Goal: Information Seeking & Learning: Find specific fact

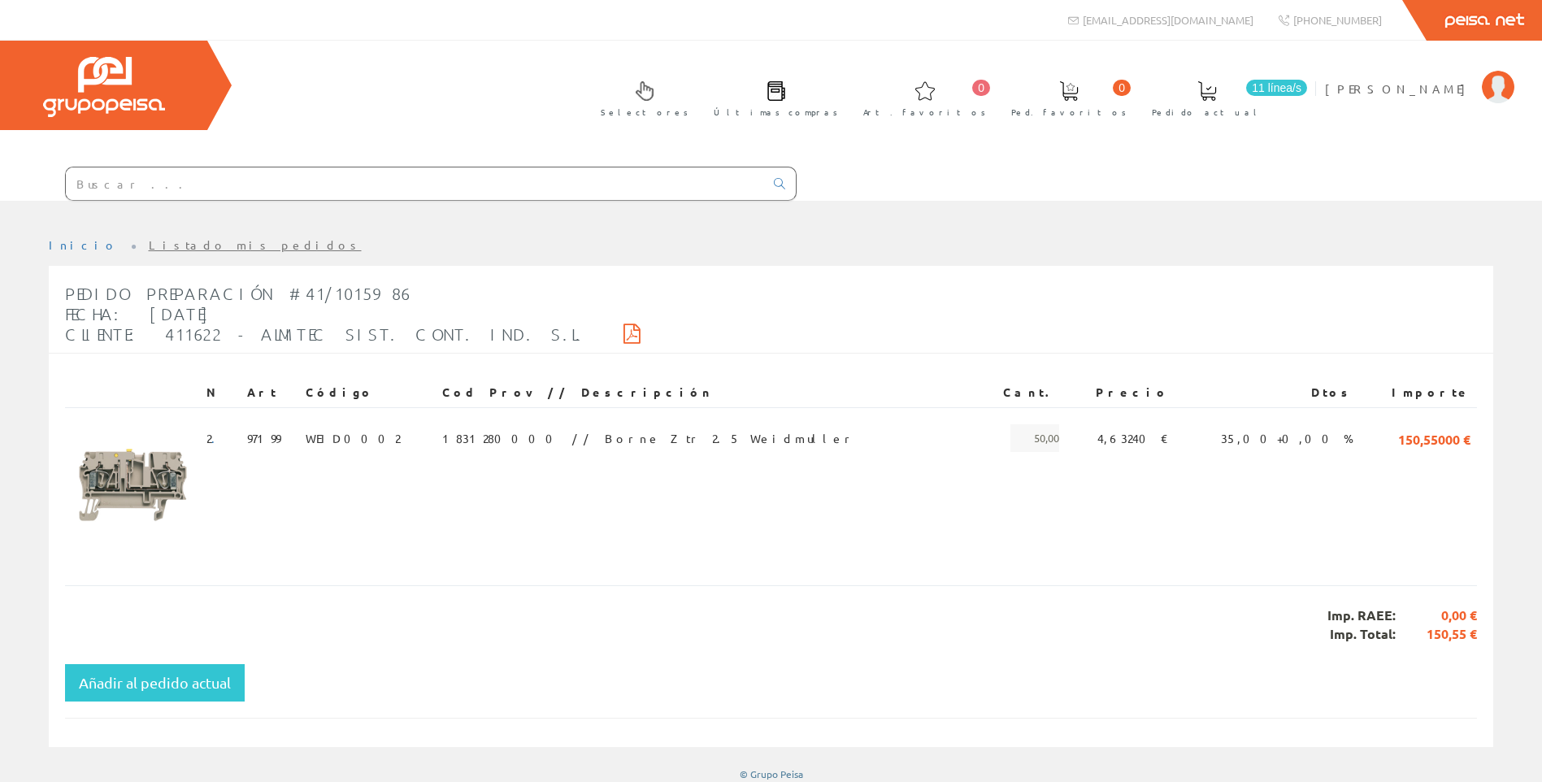
click at [302, 174] on input "text" at bounding box center [415, 183] width 698 height 33
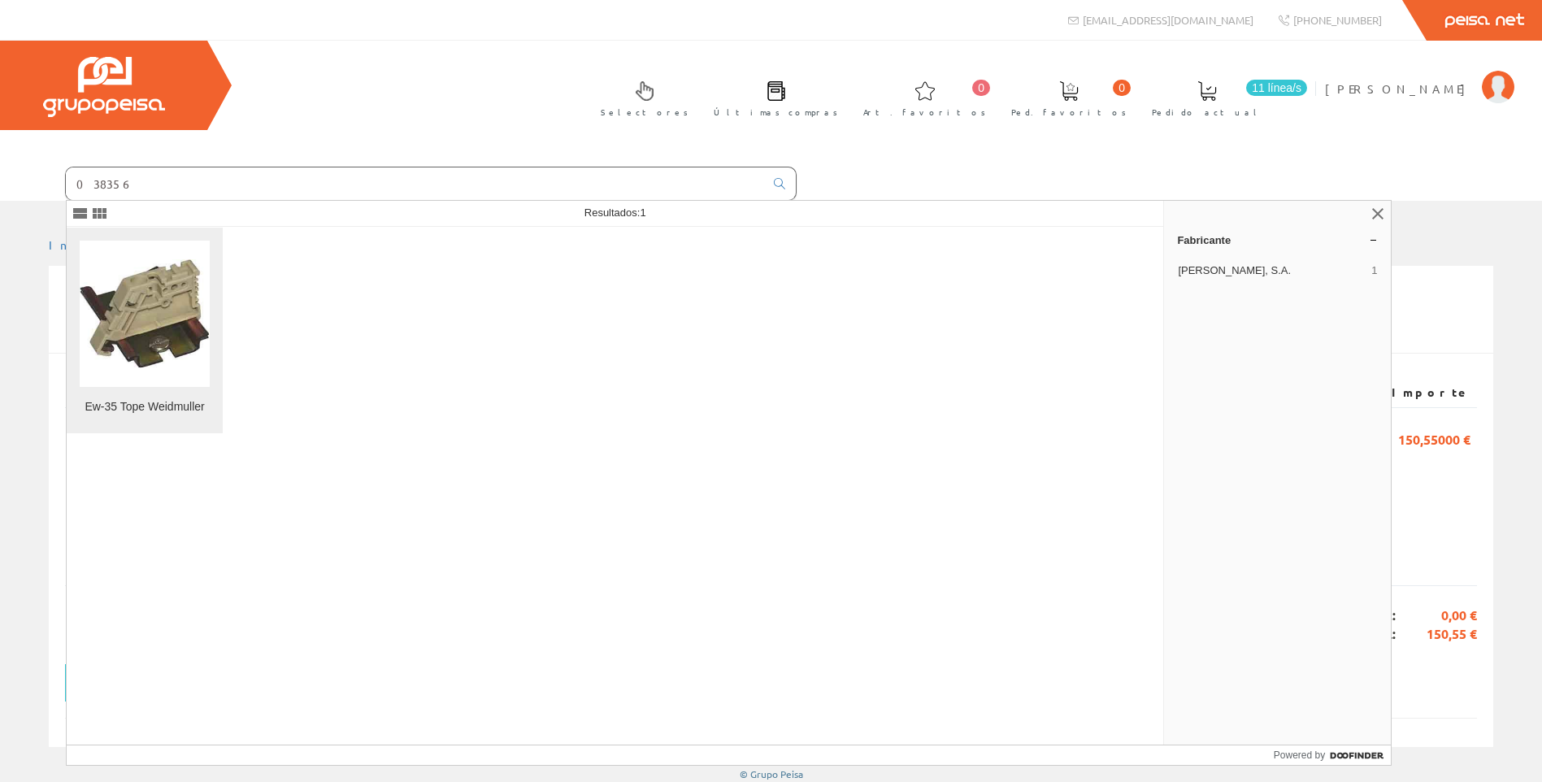
type input "038356"
click at [158, 329] on img at bounding box center [145, 314] width 130 height 110
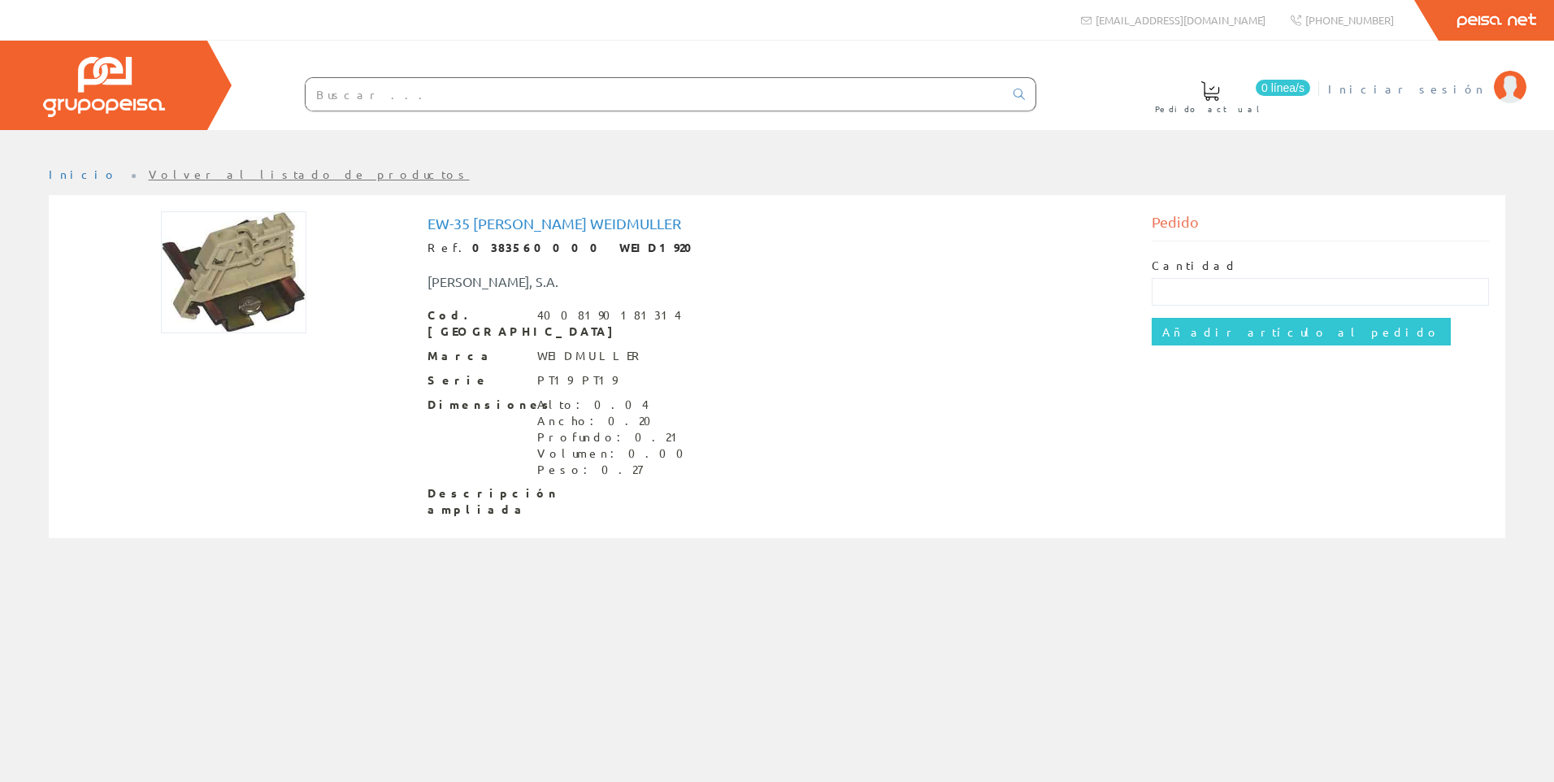
click at [1451, 81] on span "Iniciar sesión" at bounding box center [1407, 88] width 158 height 16
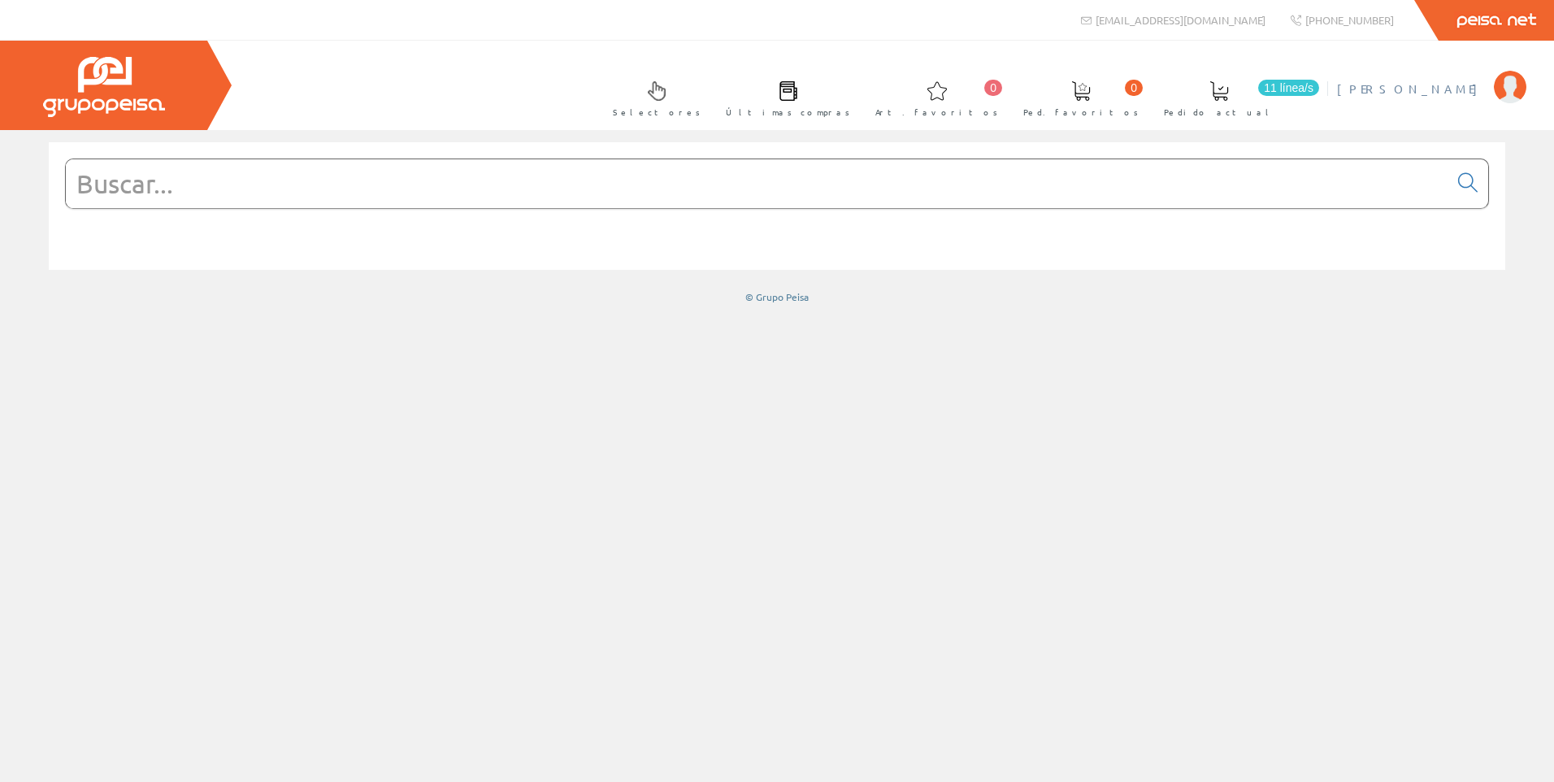
click at [1433, 86] on span "Gabriel Alenda" at bounding box center [1411, 88] width 149 height 16
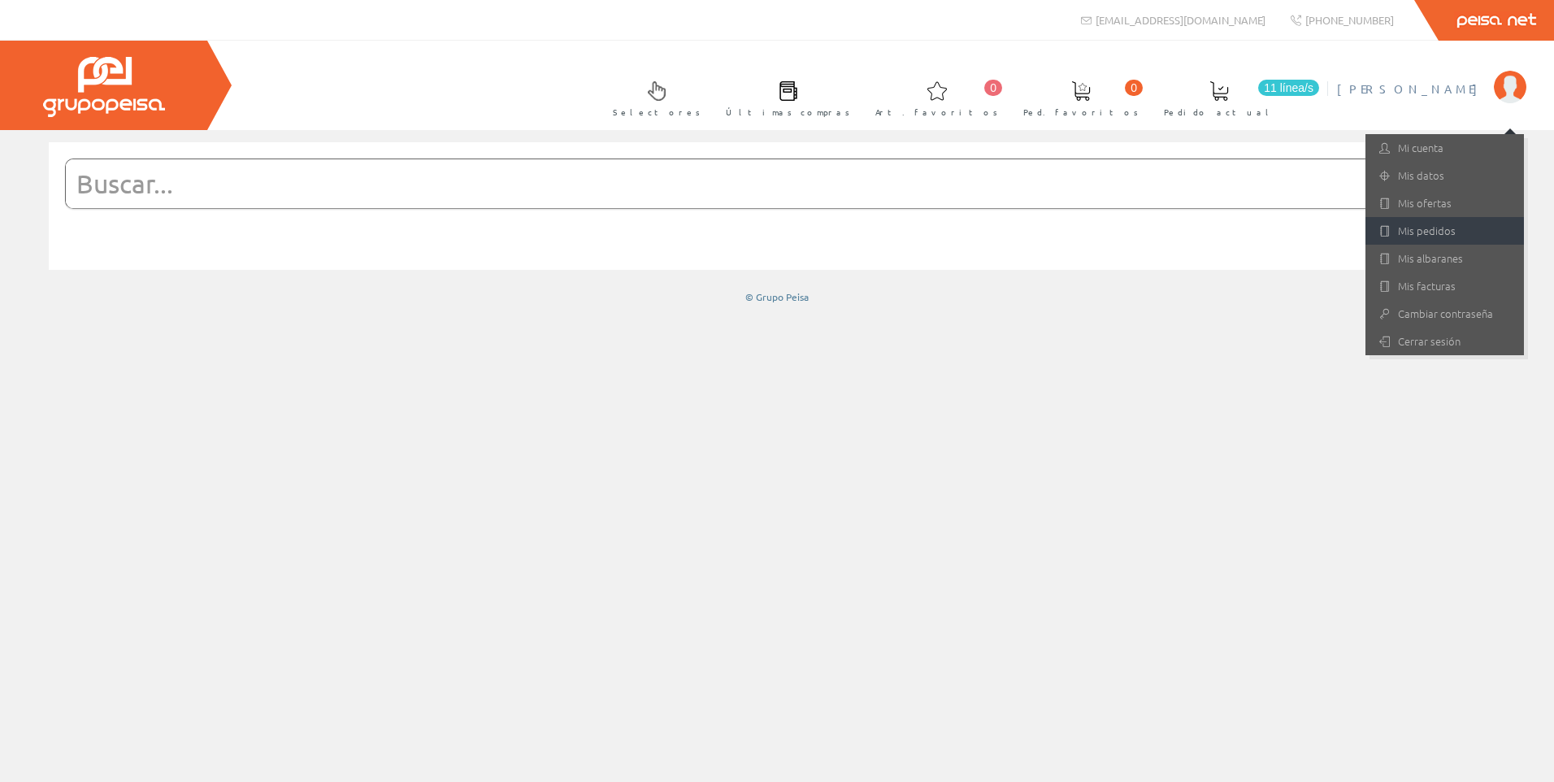
click at [1428, 230] on link "Mis pedidos" at bounding box center [1444, 231] width 158 height 28
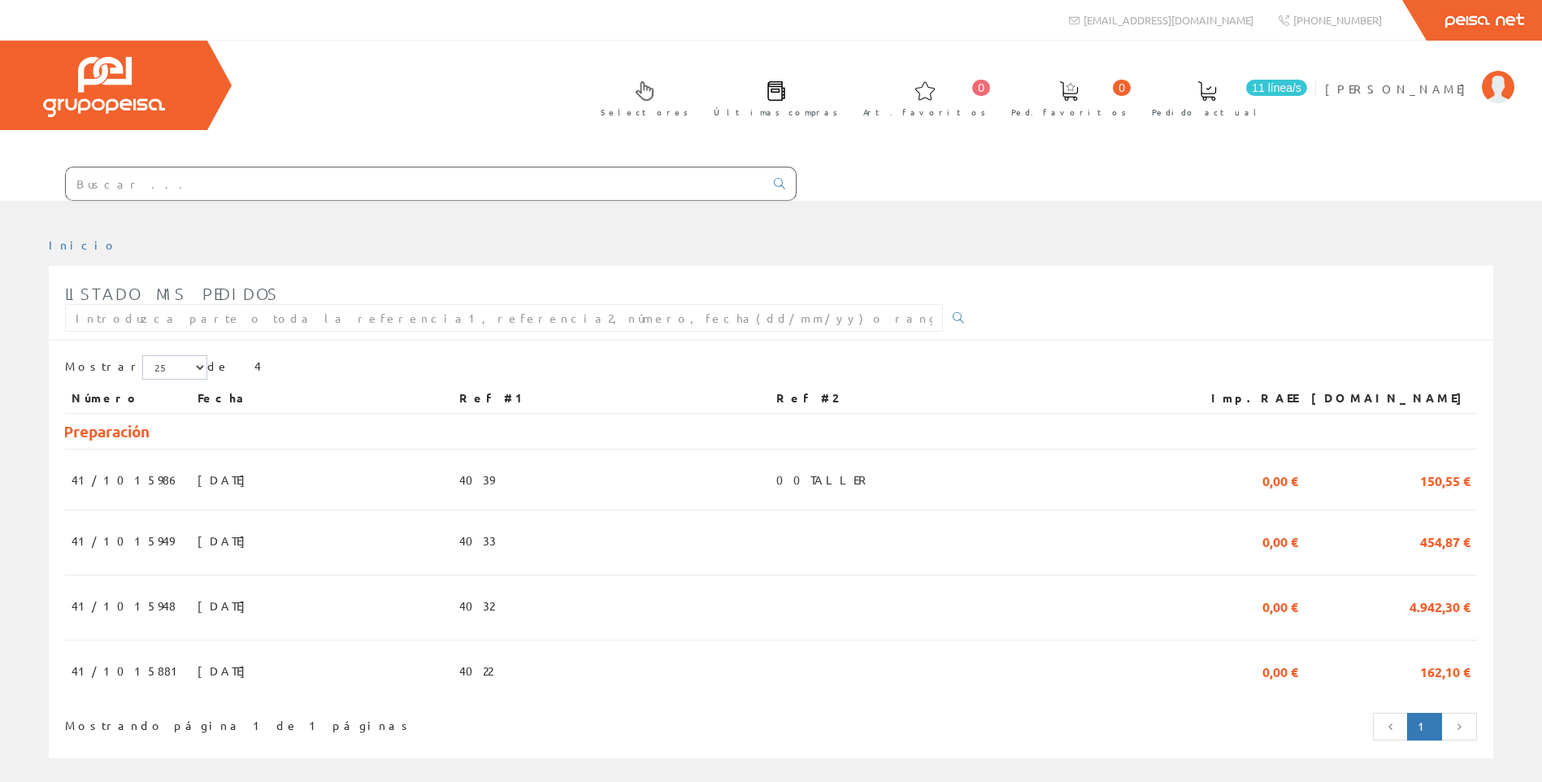
click at [193, 189] on input "text" at bounding box center [415, 183] width 698 height 33
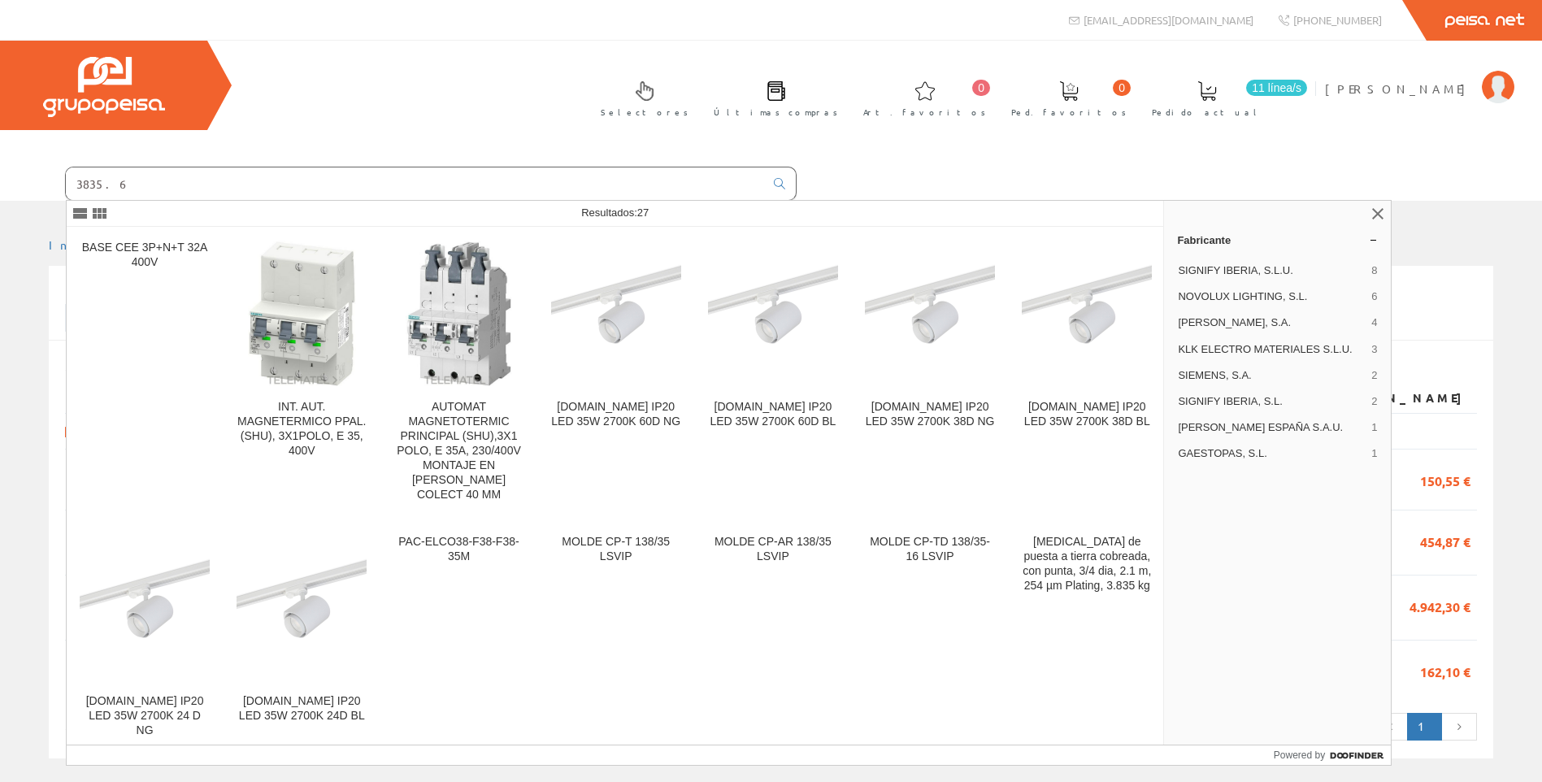
type input "3835.6"
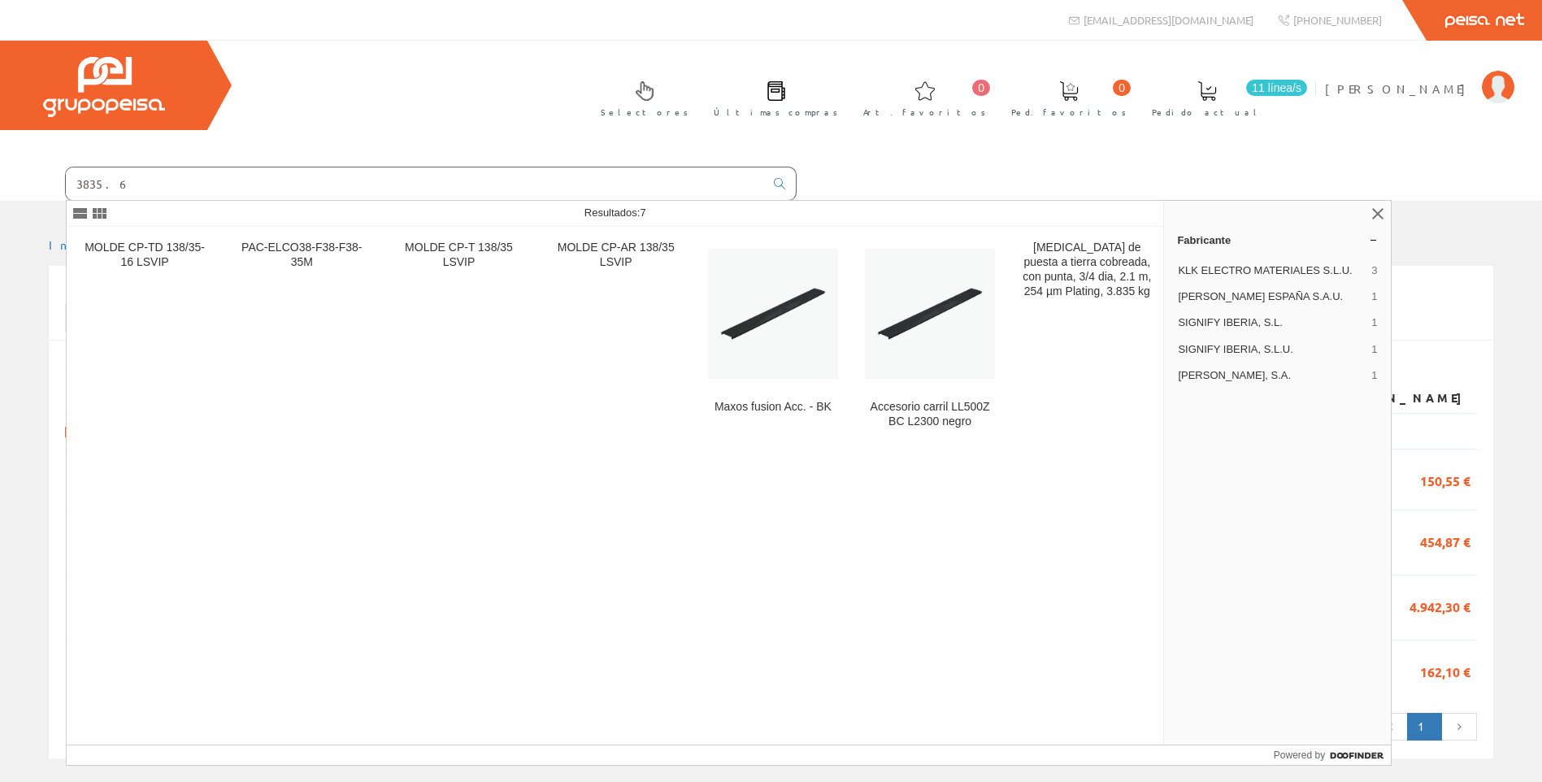
click at [197, 184] on input "3835.6" at bounding box center [415, 183] width 698 height 33
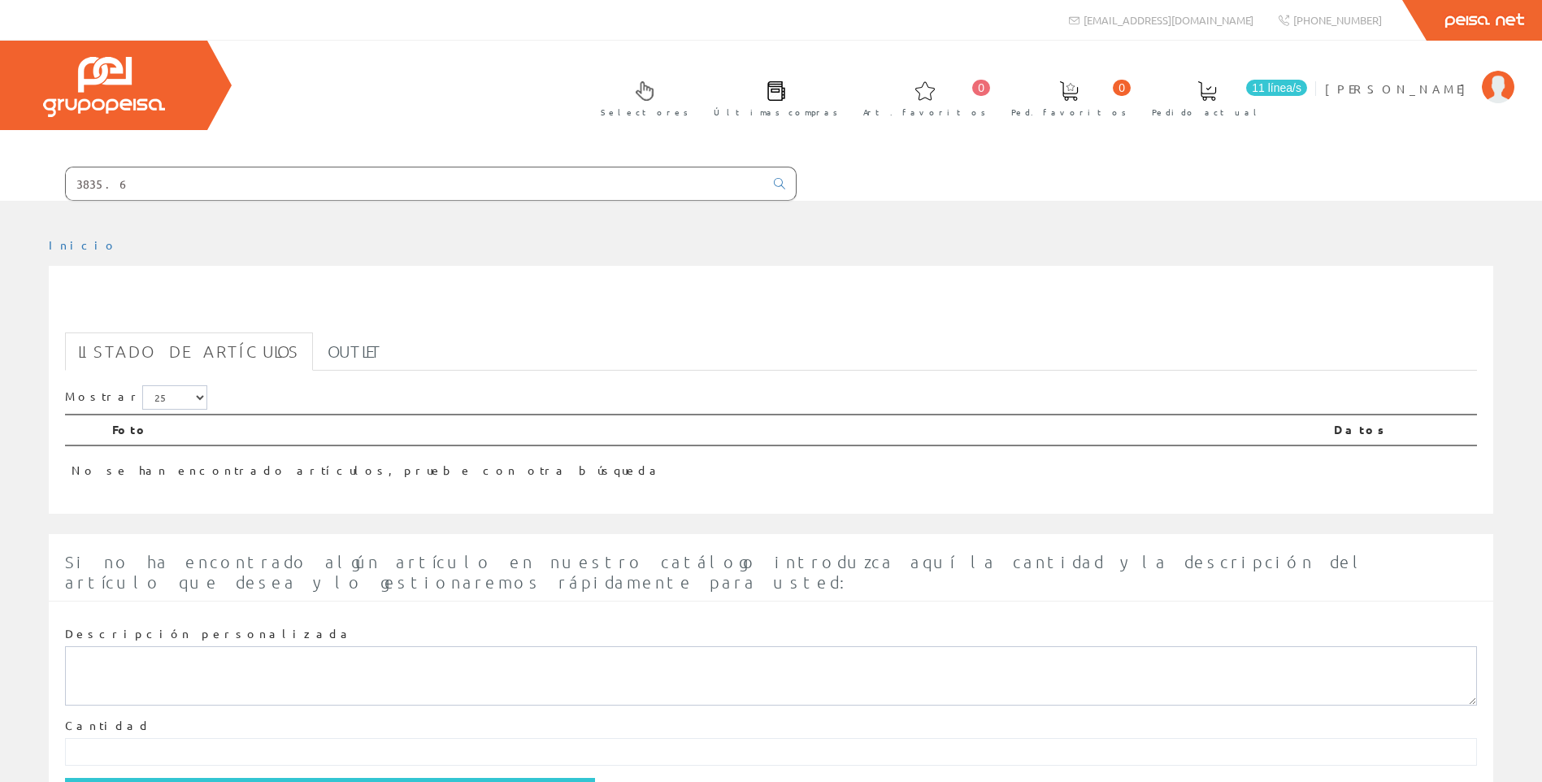
drag, startPoint x: 155, startPoint y: 188, endPoint x: 39, endPoint y: 185, distance: 116.2
click at [39, 185] on form "3835.6" at bounding box center [398, 184] width 796 height 34
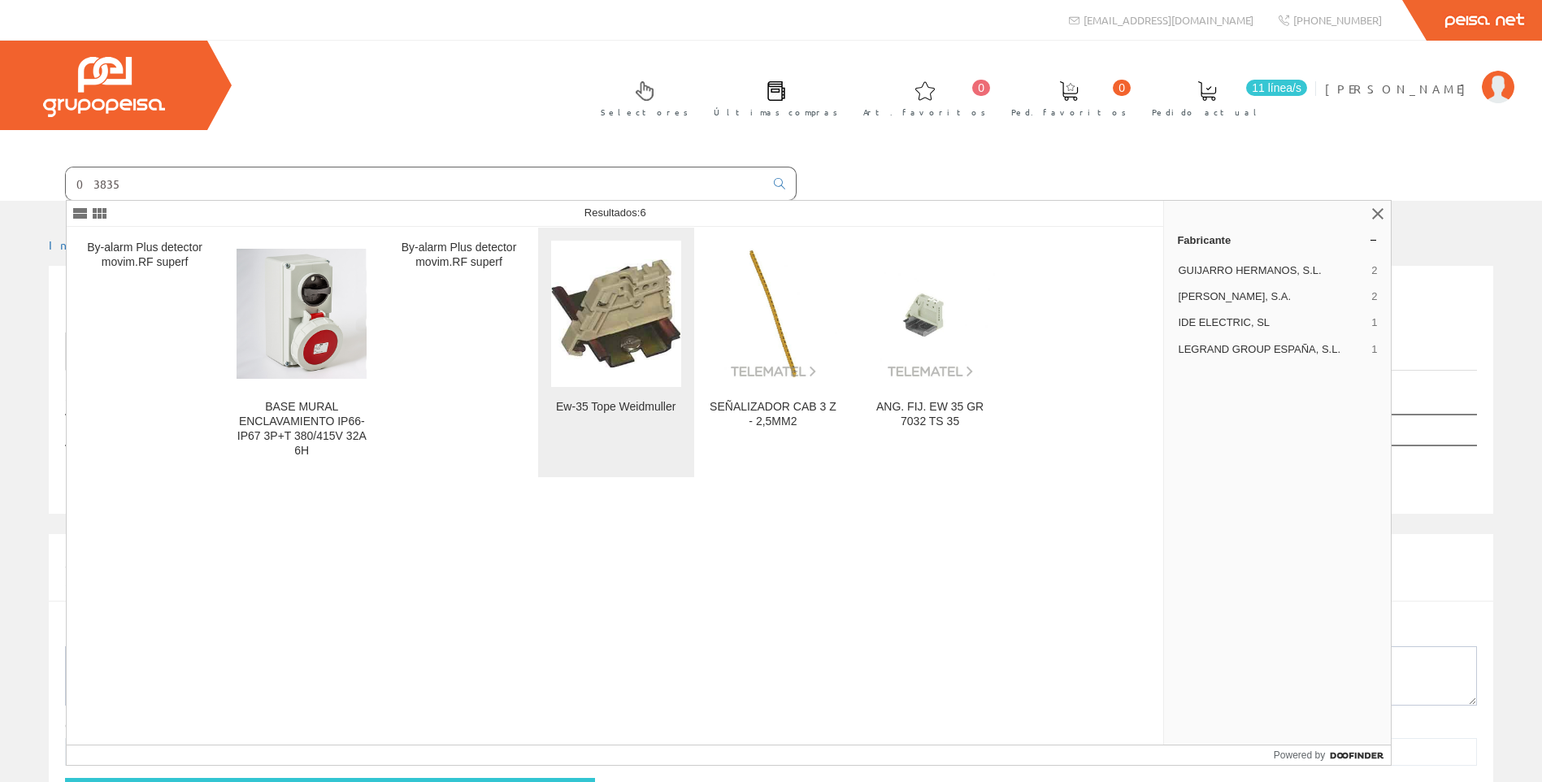
type input "03835"
click at [656, 362] on img at bounding box center [616, 314] width 130 height 110
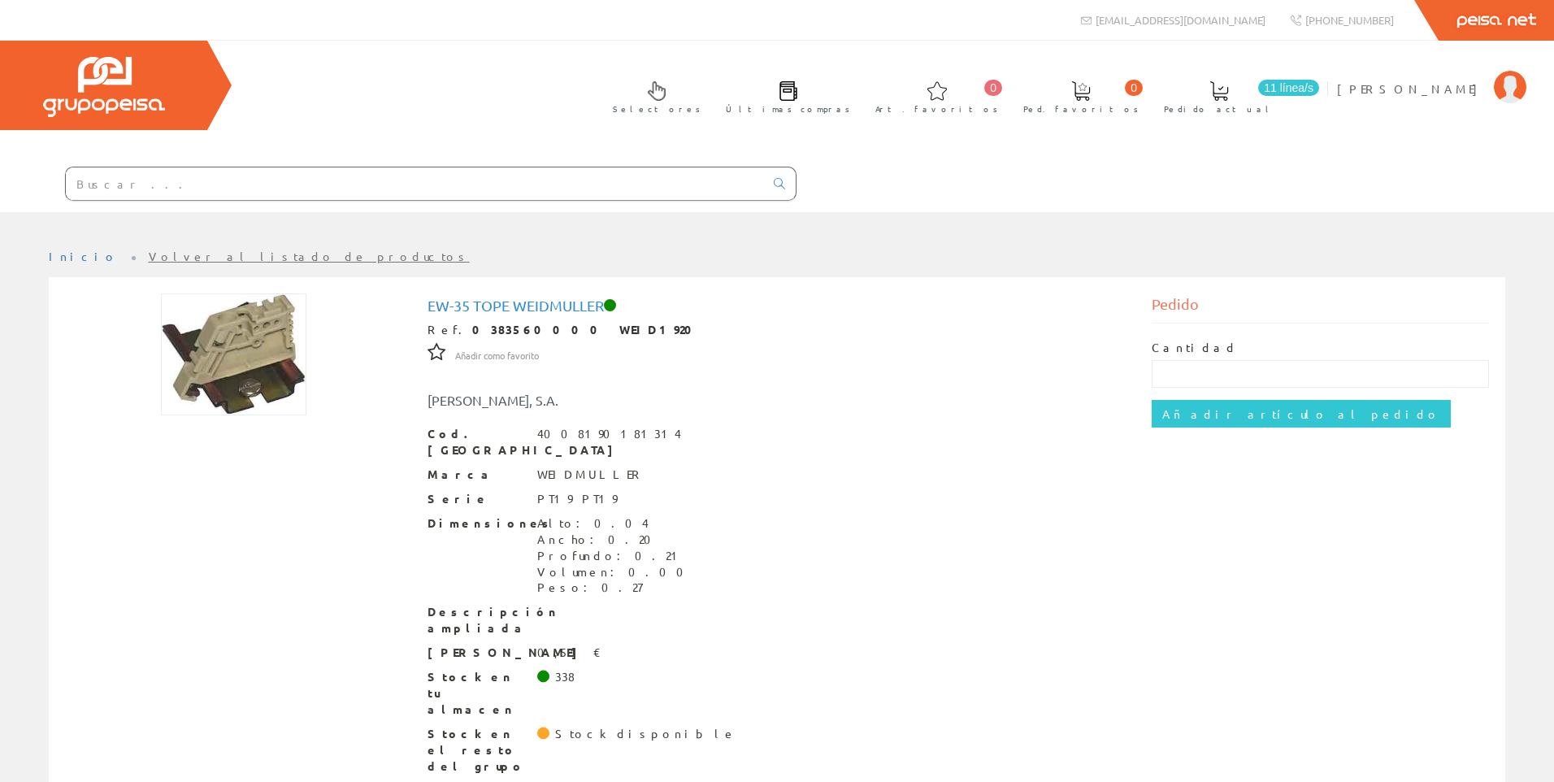
click at [332, 192] on input "text" at bounding box center [415, 183] width 698 height 33
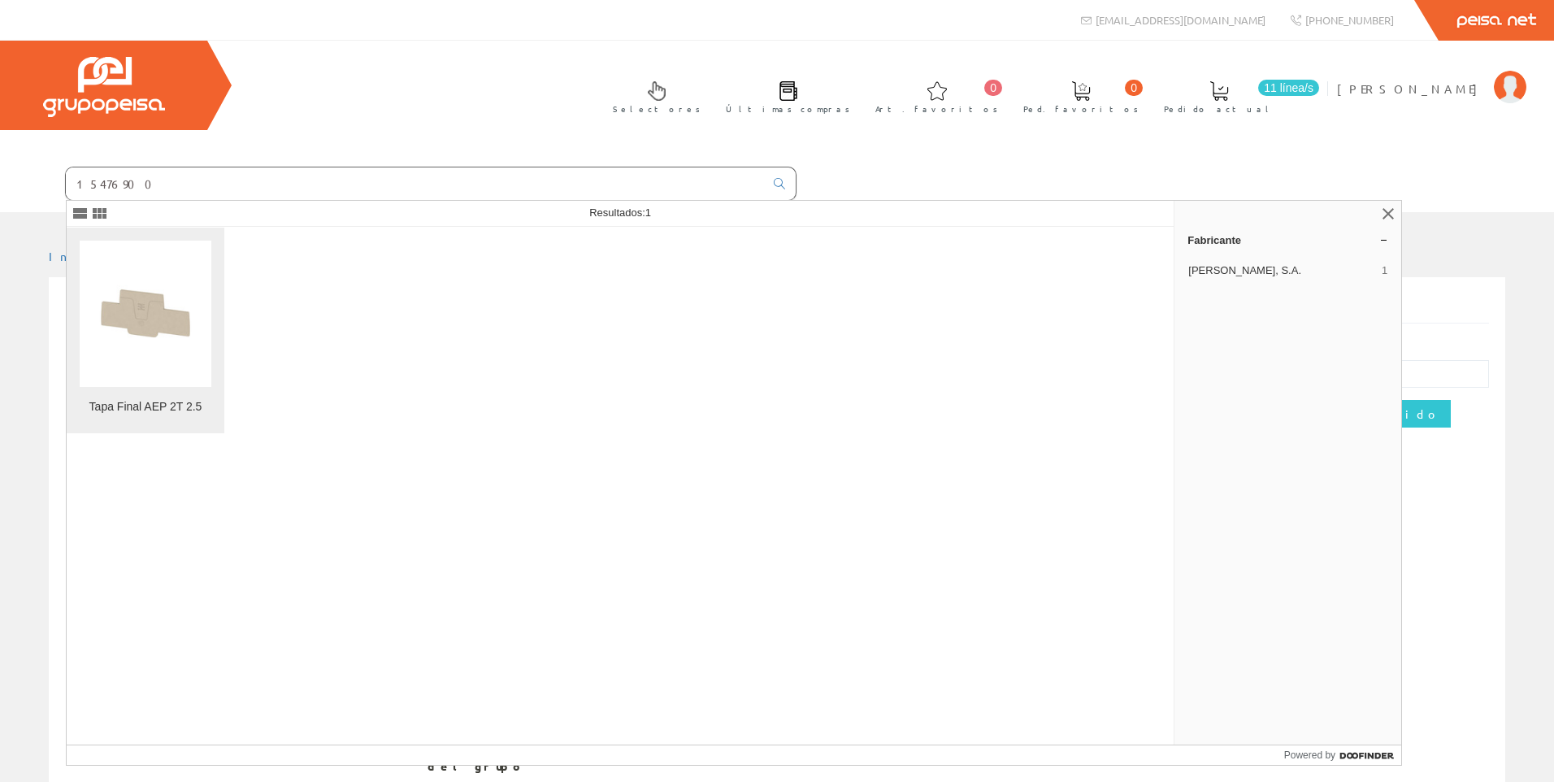
type input "15476900"
click at [176, 350] on img at bounding box center [146, 314] width 132 height 132
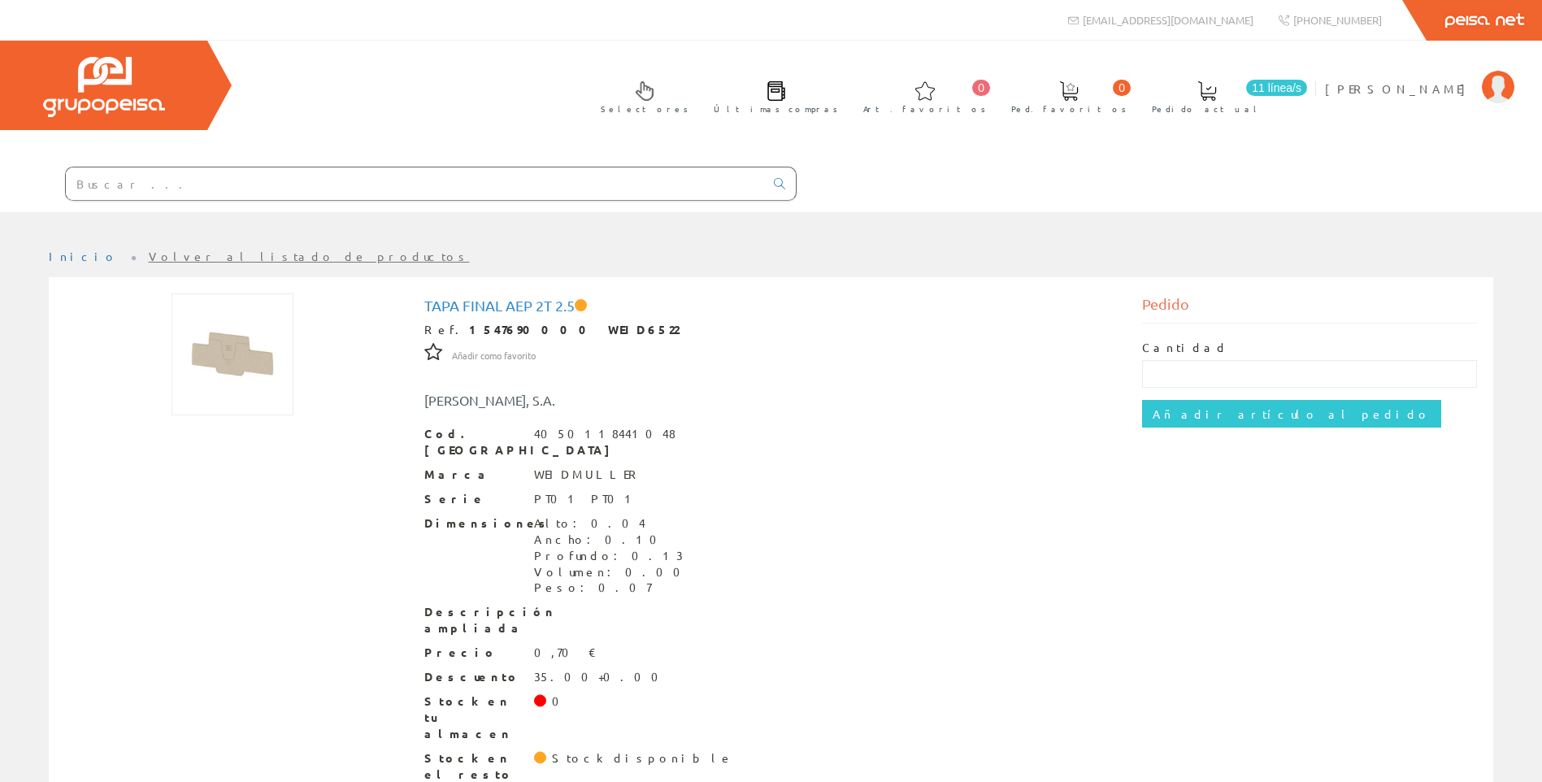
click at [335, 178] on input "text" at bounding box center [415, 183] width 698 height 33
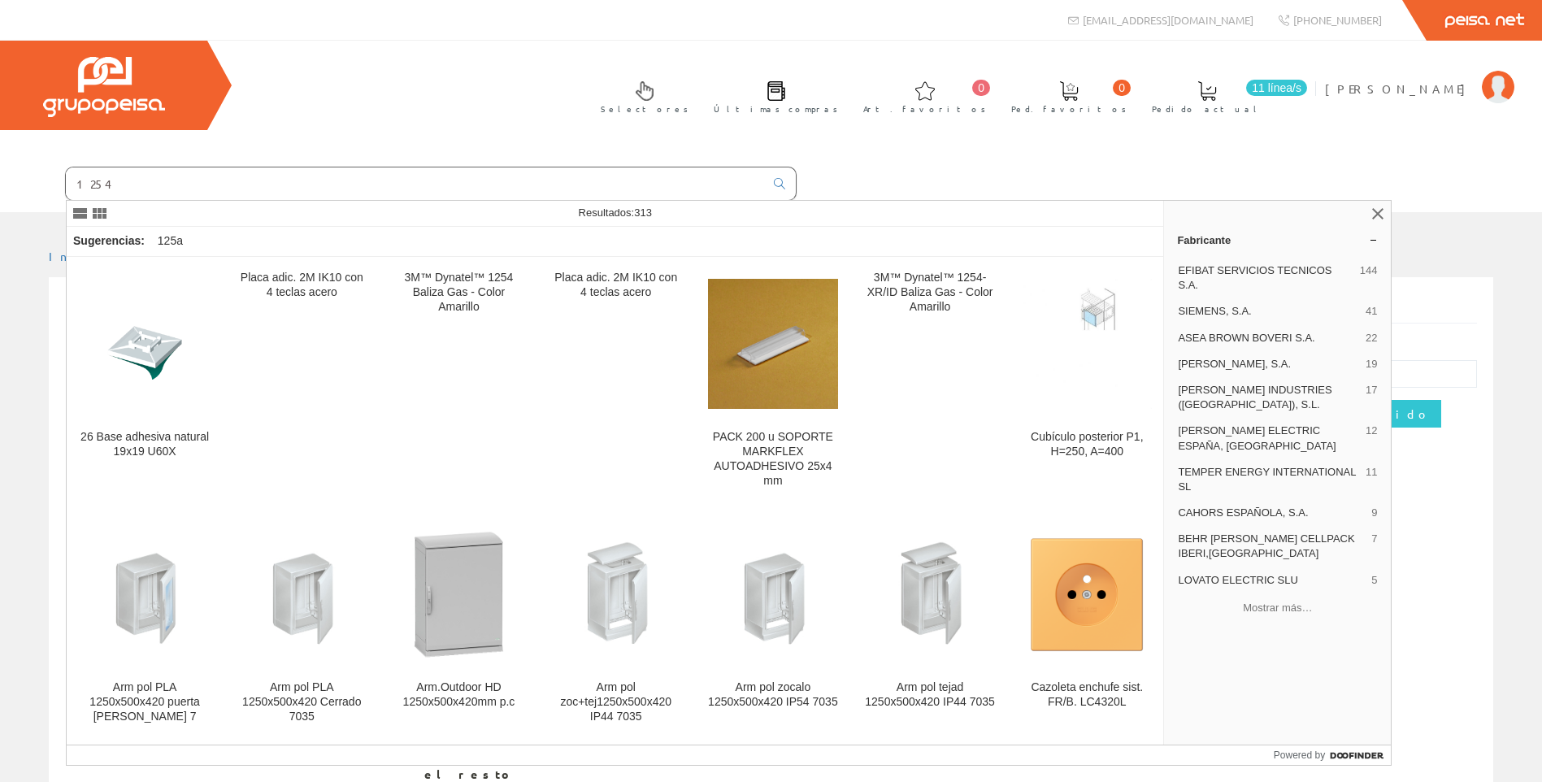
type input "1254"
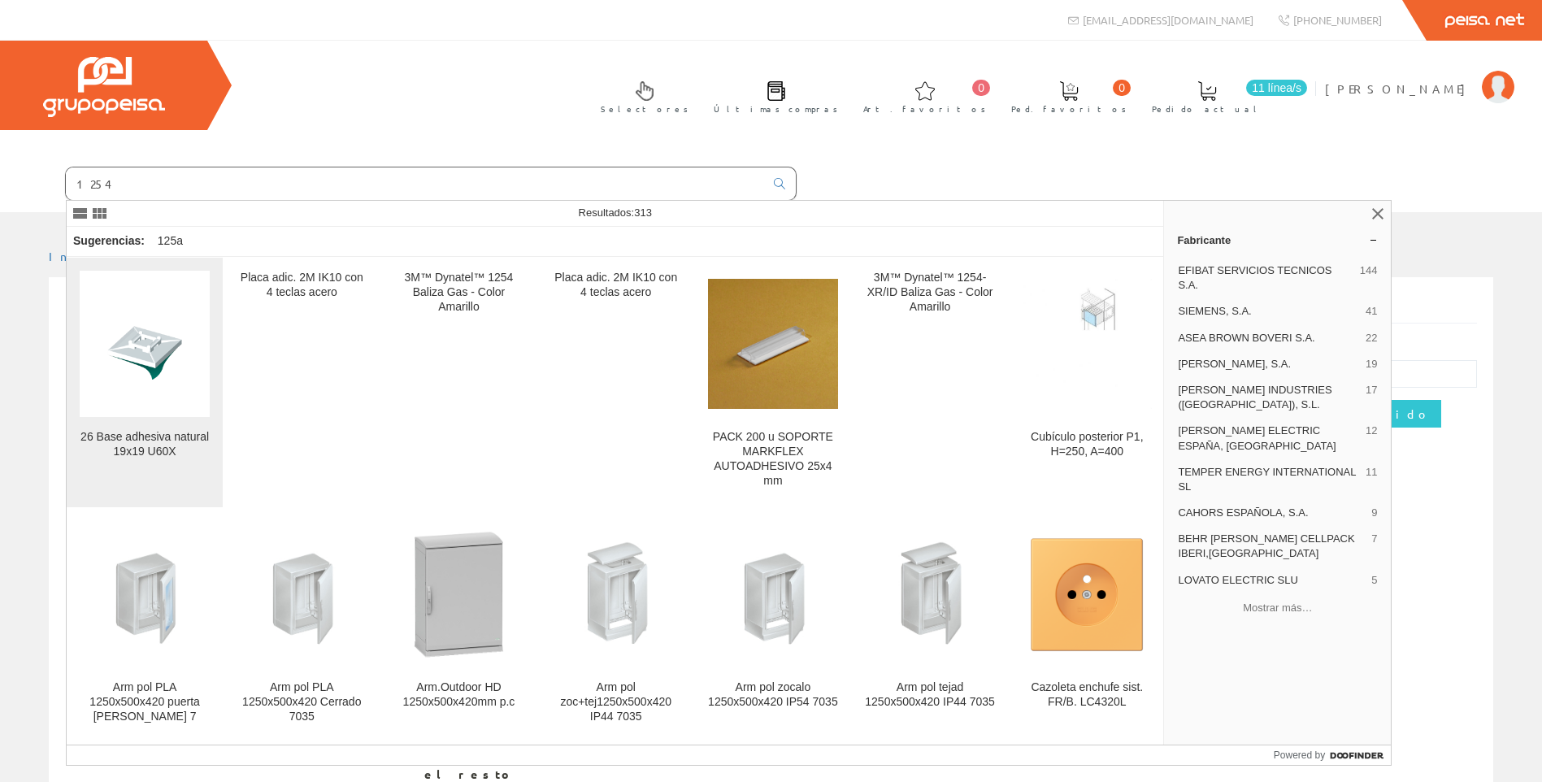
click at [134, 342] on img at bounding box center [145, 344] width 130 height 124
